Goal: Navigation & Orientation: Find specific page/section

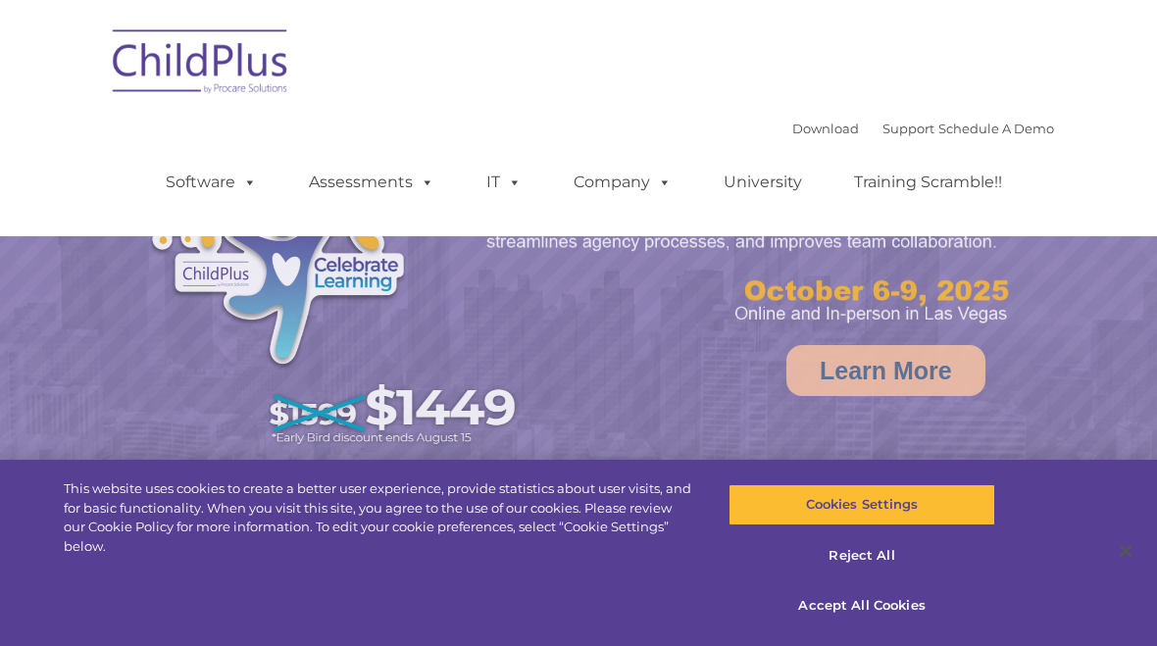
select select "MEDIUM"
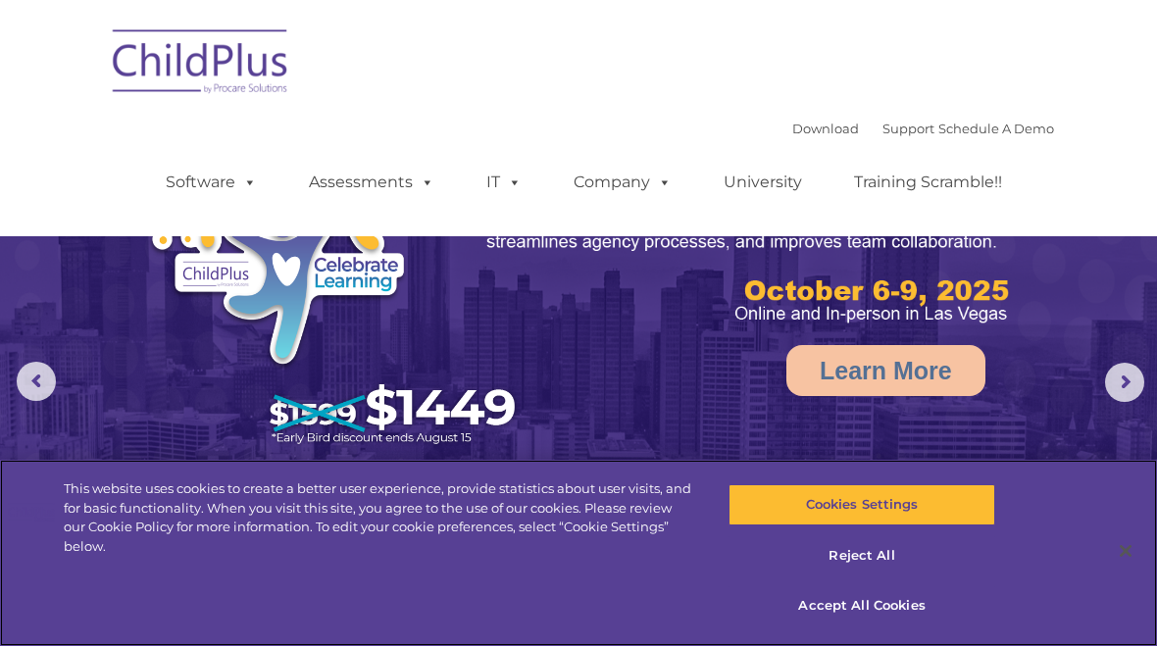
click at [912, 617] on button "Accept All Cookies" at bounding box center [861, 605] width 266 height 41
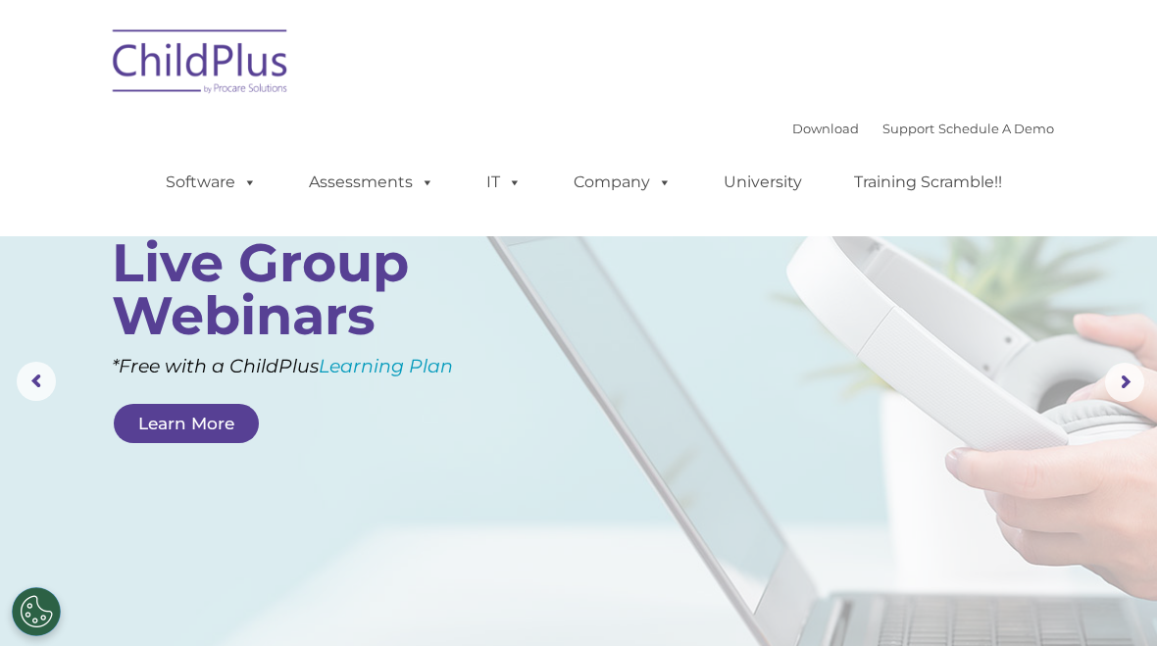
click at [406, 197] on link "Assessments" at bounding box center [371, 182] width 165 height 39
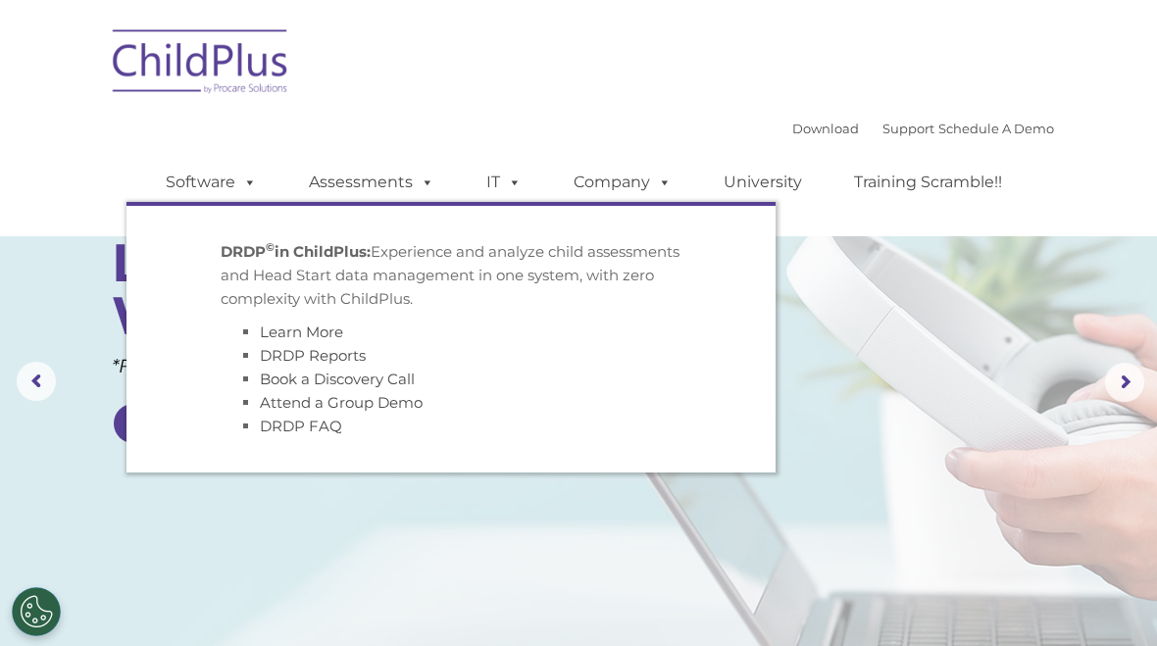
click at [990, 402] on rs-layer at bounding box center [578, 382] width 1157 height 765
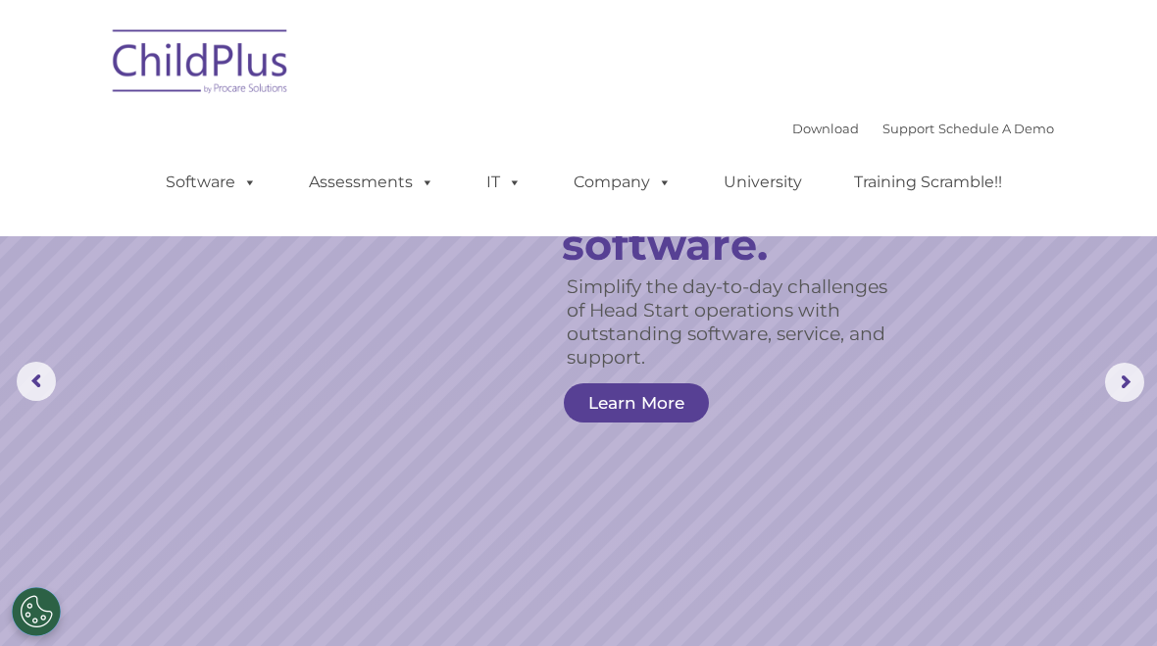
click at [242, 64] on img at bounding box center [201, 65] width 196 height 98
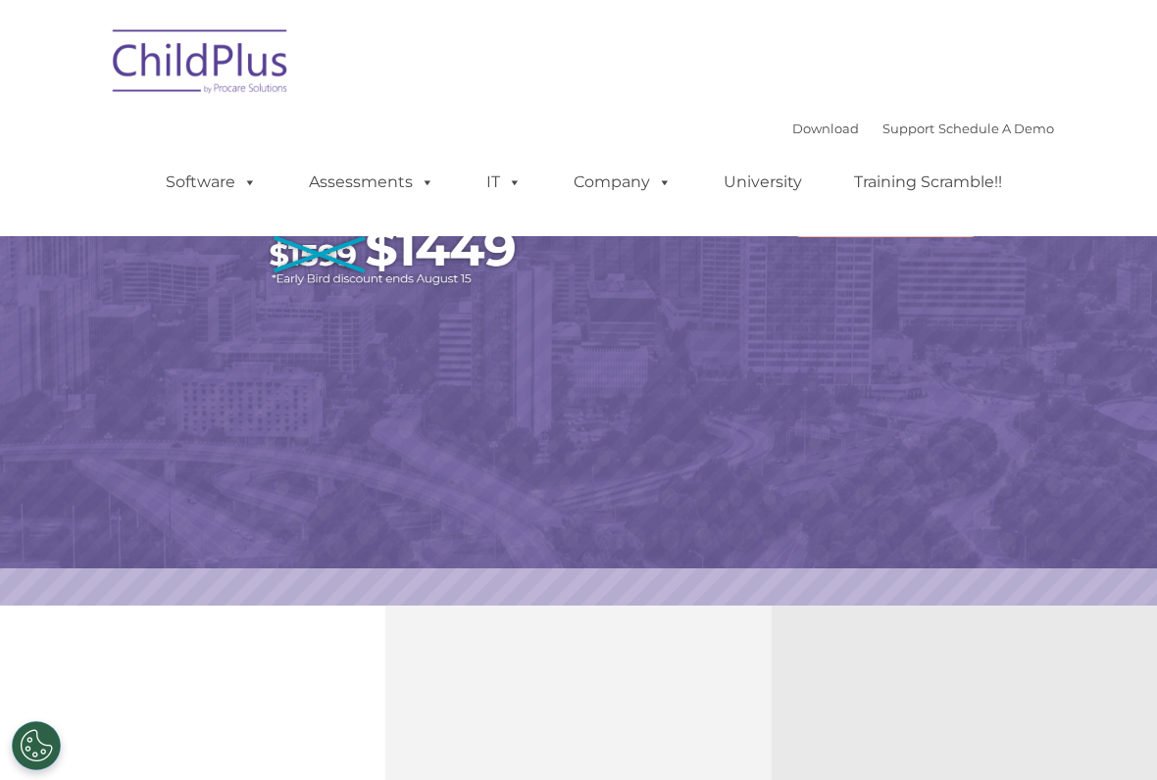
select select "MEDIUM"
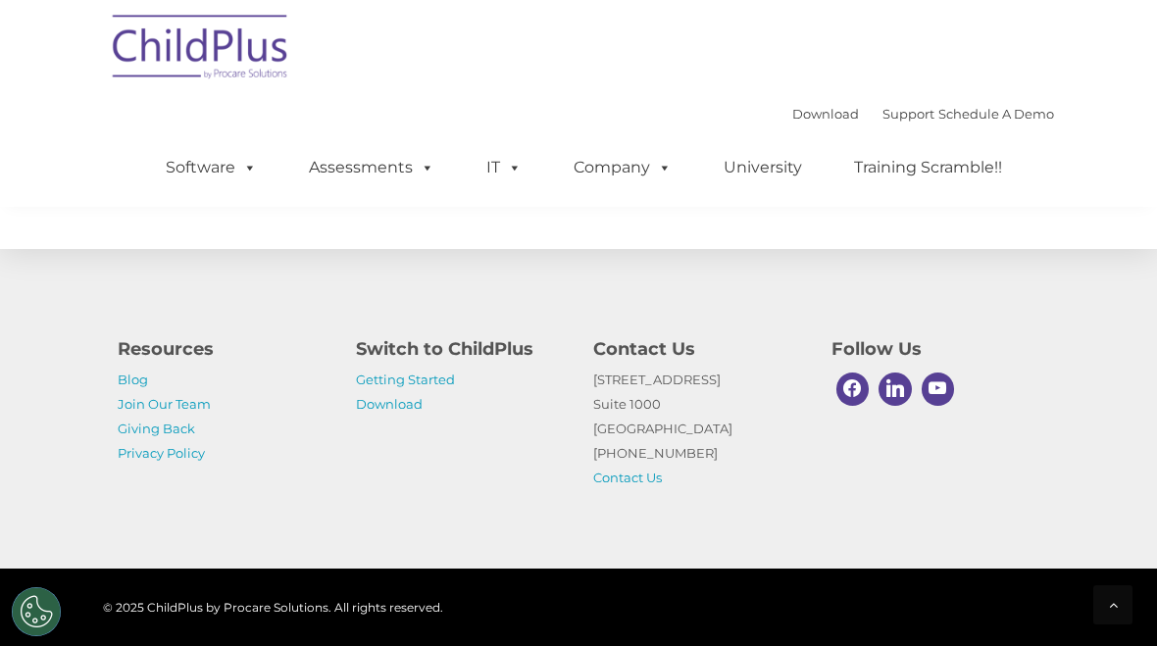
scroll to position [2429, 0]
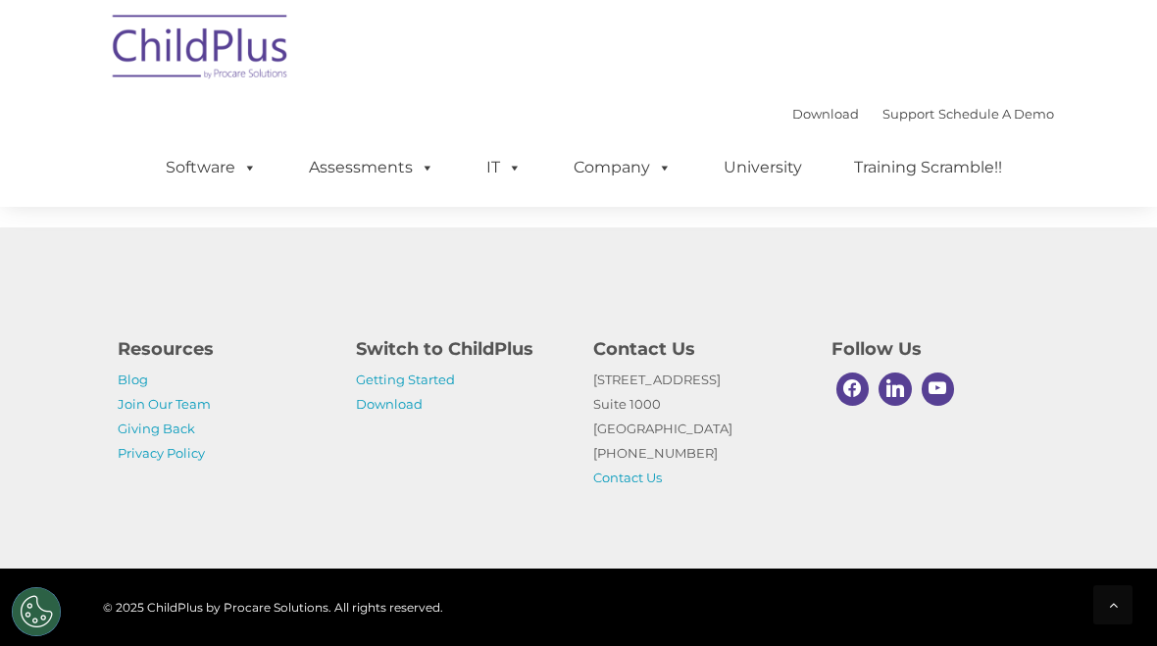
click at [428, 384] on link "Getting Started" at bounding box center [405, 380] width 99 height 16
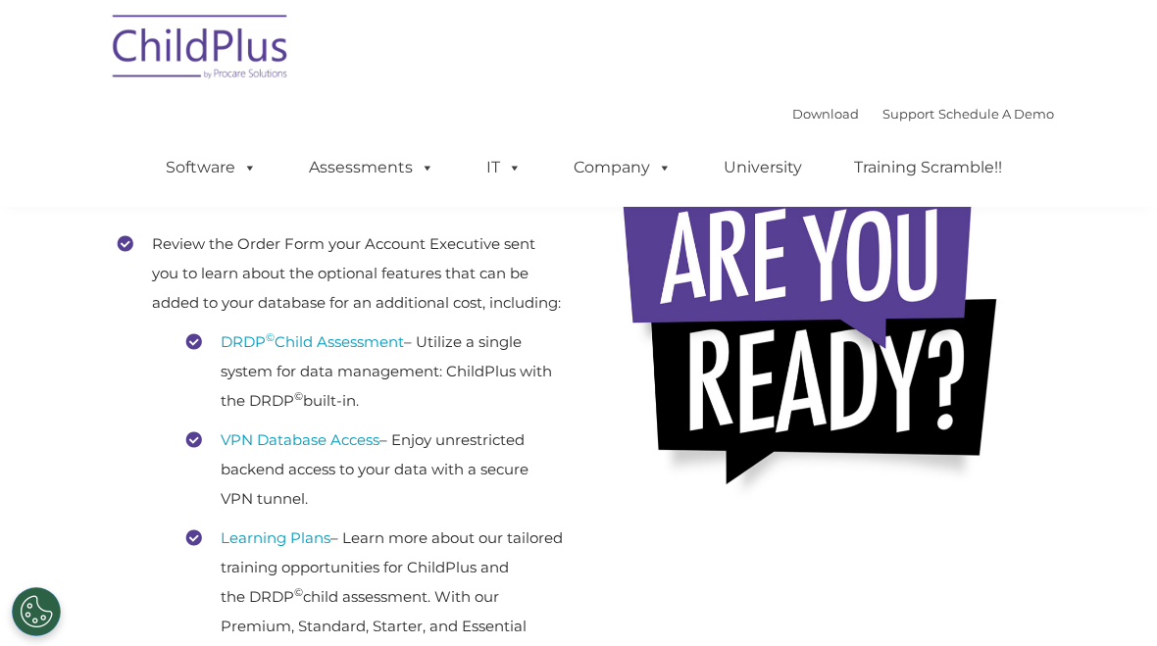
scroll to position [389, 0]
